Goal: Information Seeking & Learning: Find specific fact

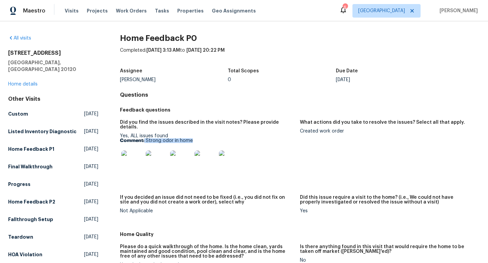
drag, startPoint x: 190, startPoint y: 137, endPoint x: 145, endPoint y: 136, distance: 45.7
click at [145, 139] on p "Comment: Strong odor in home" at bounding box center [207, 141] width 174 height 5
copy p "Strong odor in home"
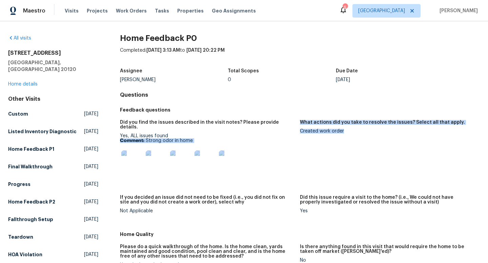
drag, startPoint x: 347, startPoint y: 132, endPoint x: 298, endPoint y: 130, distance: 48.8
click at [298, 130] on div "Did you find the issues described in the visit notes? Please provide details. Y…" at bounding box center [300, 172] width 360 height 112
click at [298, 130] on figure "Did you find the issues described in the visit notes? Please provide details. Y…" at bounding box center [210, 153] width 180 height 67
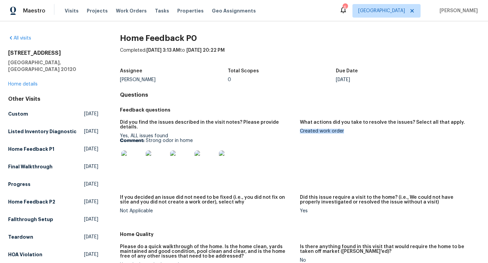
drag, startPoint x: 343, startPoint y: 131, endPoint x: 301, endPoint y: 130, distance: 42.0
click at [301, 130] on div "Created work order" at bounding box center [387, 131] width 174 height 5
copy div "Created work order"
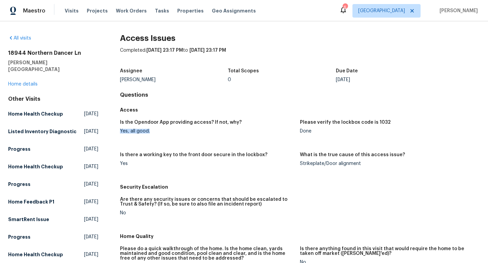
drag, startPoint x: 153, startPoint y: 131, endPoint x: 115, endPoint y: 133, distance: 38.6
click at [114, 133] on div "All visits 18944 Northern Dancer Ln [GEOGRAPHIC_DATA] Home details Other Visits…" at bounding box center [243, 245] width 471 height 421
click at [140, 135] on figure "Is the Opendoor App providing access? If not, why? Yes, all good." at bounding box center [210, 132] width 180 height 24
drag, startPoint x: 172, startPoint y: 134, endPoint x: 116, endPoint y: 118, distance: 58.1
click at [116, 118] on div "All visits 18944 Northern Dancer Ln [GEOGRAPHIC_DATA] Home details Other Visits…" at bounding box center [243, 245] width 471 height 421
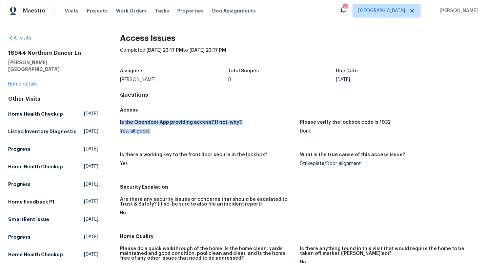
copy figure "Is the Opendoor App providing access? If not, why? Yes, all good."
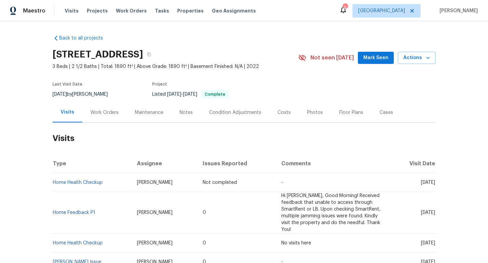
click at [99, 116] on div "Work Orders" at bounding box center [104, 113] width 44 height 20
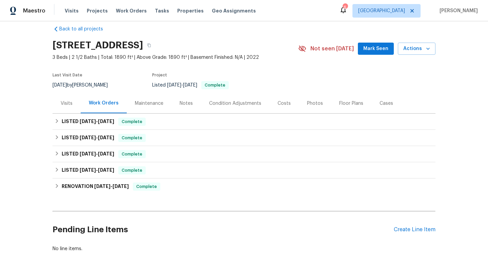
scroll to position [9, 0]
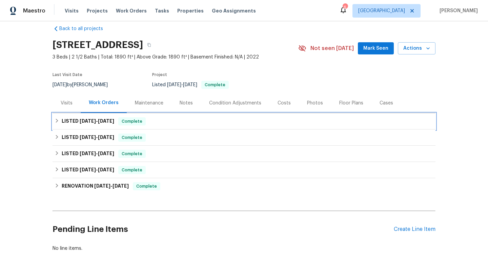
click at [107, 127] on div "LISTED 6/24/25 - 7/2/25 Complete" at bounding box center [243, 121] width 383 height 16
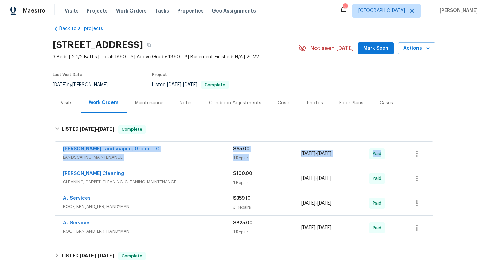
drag, startPoint x: 60, startPoint y: 146, endPoint x: 388, endPoint y: 153, distance: 328.2
click at [388, 155] on div "Sandoval Landscaping Group LLC LANDSCAPING_MAINTENANCE $65.00 1 Repair 6/27/202…" at bounding box center [244, 154] width 378 height 24
copy div "Sandoval Landscaping Group LLC LANDSCAPING_MAINTENANCE $65.00 1 Repair 6/27/202…"
